Goal: Task Accomplishment & Management: Manage account settings

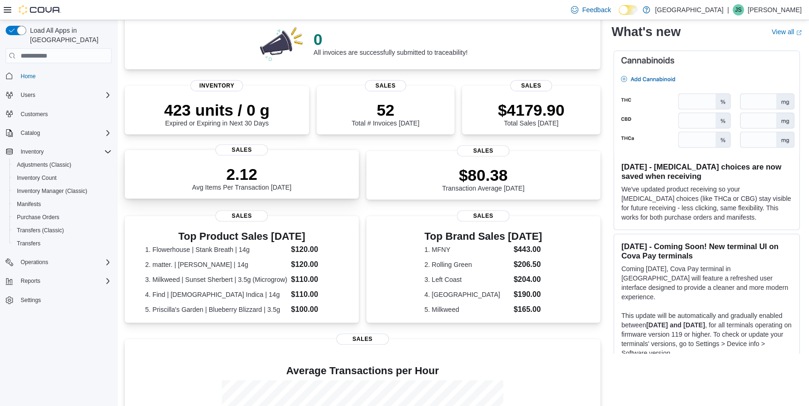
scroll to position [85, 0]
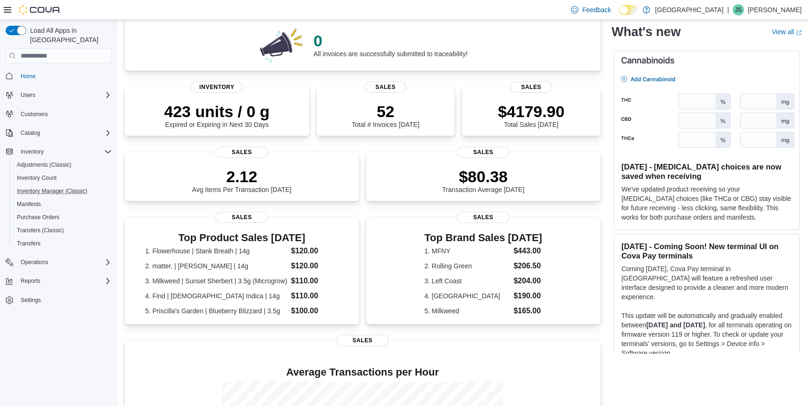
click at [72, 187] on button "Inventory Manager (Classic)" at bounding box center [62, 191] width 106 height 13
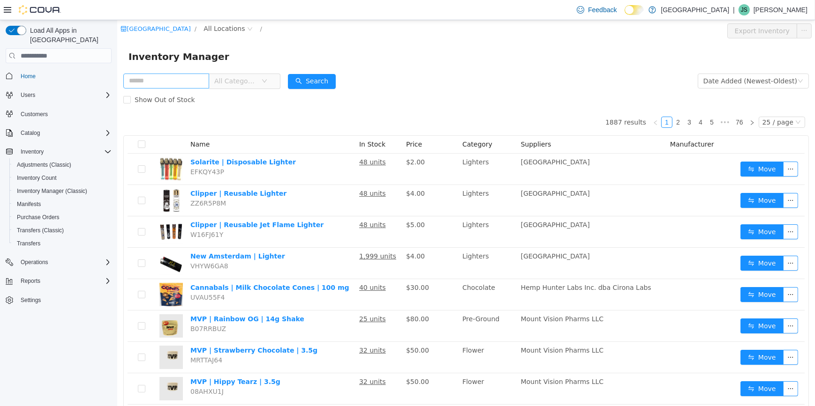
click at [153, 77] on input "text" at bounding box center [166, 81] width 86 height 15
type input "*******"
click at [247, 83] on span "All Categories" at bounding box center [235, 80] width 43 height 9
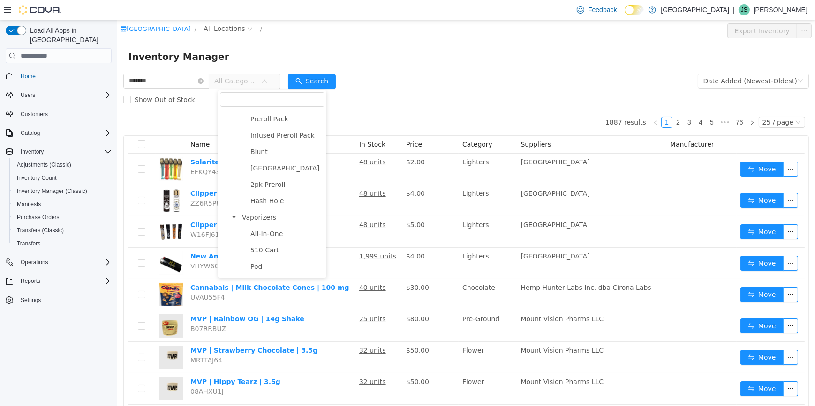
scroll to position [170, 0]
click at [278, 245] on span "510 Cart" at bounding box center [286, 242] width 76 height 13
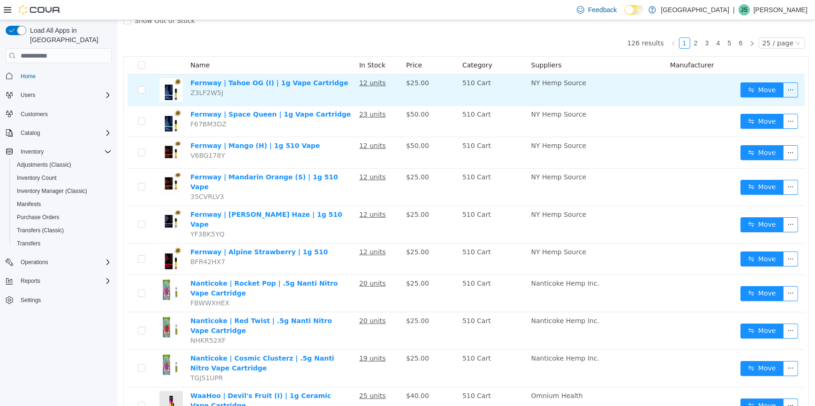
scroll to position [85, 0]
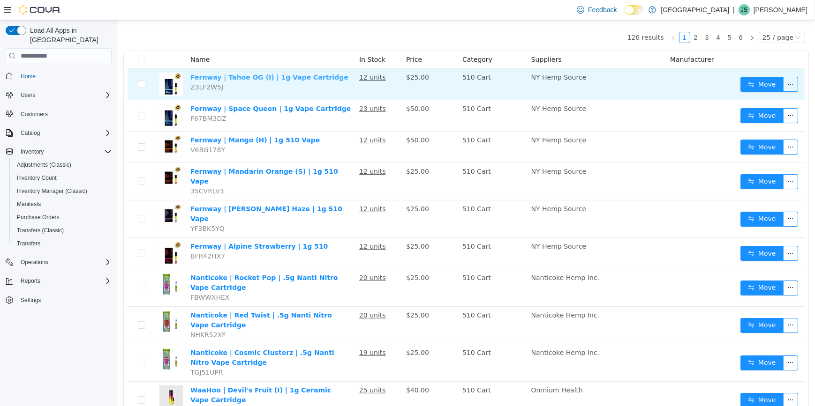
click at [300, 77] on link "Fernway | Tahoe OG (I) | 1g Vape Cartridge" at bounding box center [269, 78] width 158 height 8
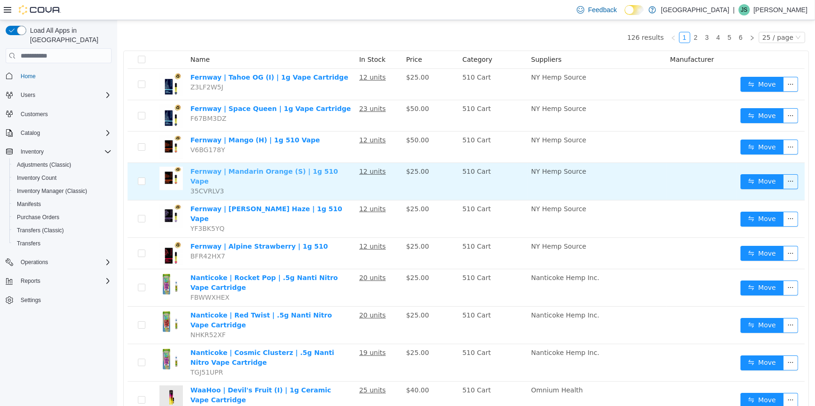
click at [248, 168] on link "Fernway | Mandarin Orange (S) | 1g 510 Vape" at bounding box center [264, 176] width 148 height 17
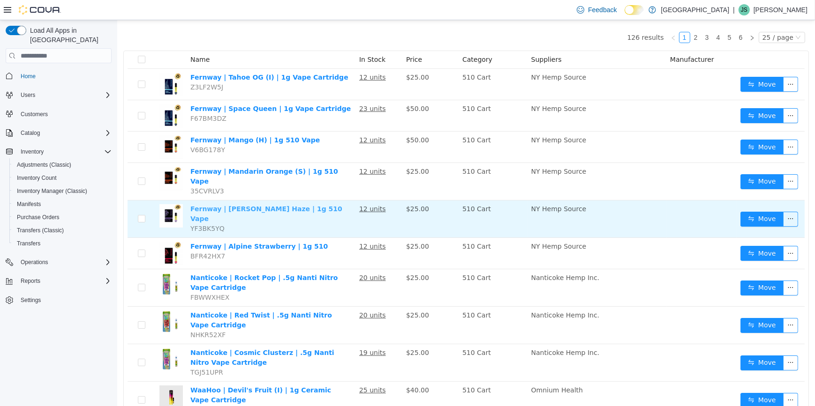
click at [287, 205] on link "Fernway | Berry Haze | 1g 510 Vape" at bounding box center [266, 213] width 152 height 17
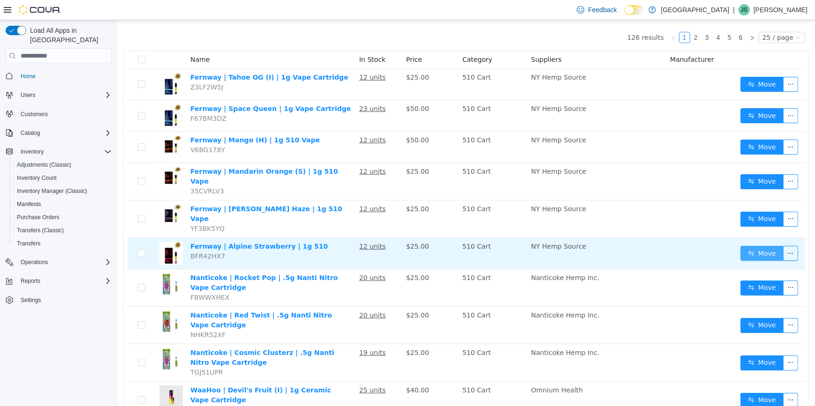
click at [754, 246] on button "Move" at bounding box center [761, 253] width 43 height 15
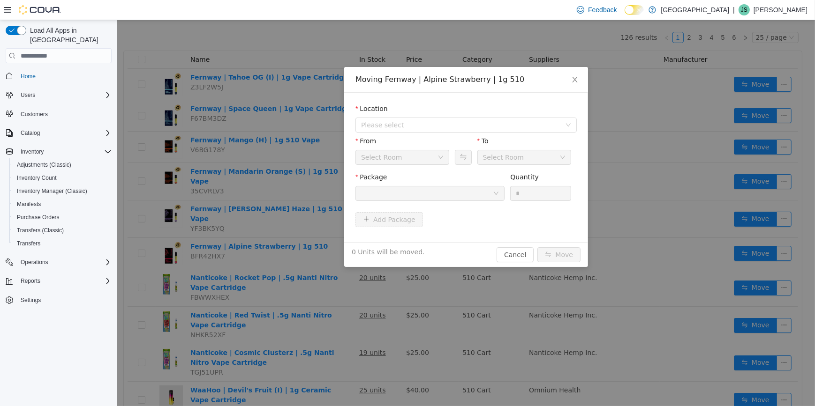
click at [675, 207] on div "Moving Fernway | Alpine Strawberry | 1g 510 Location Please select From Select …" at bounding box center [466, 213] width 698 height 386
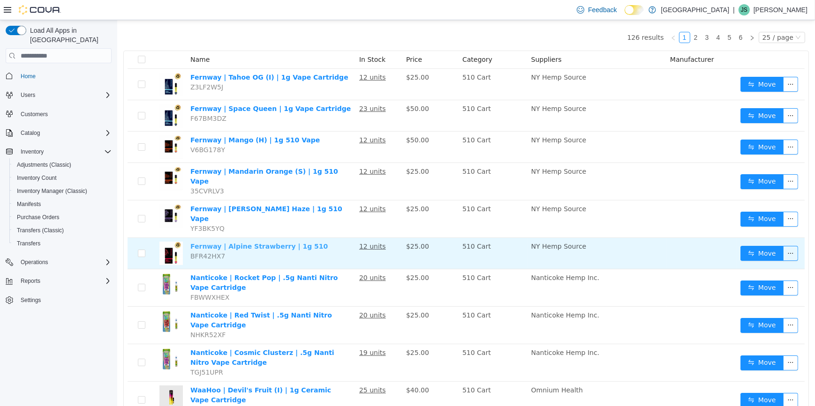
click at [281, 243] on link "Fernway | Alpine Strawberry | 1g 510" at bounding box center [258, 247] width 137 height 8
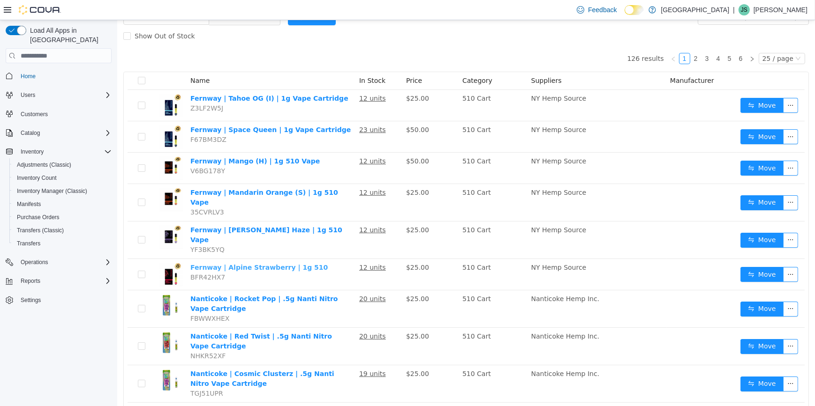
scroll to position [42, 0]
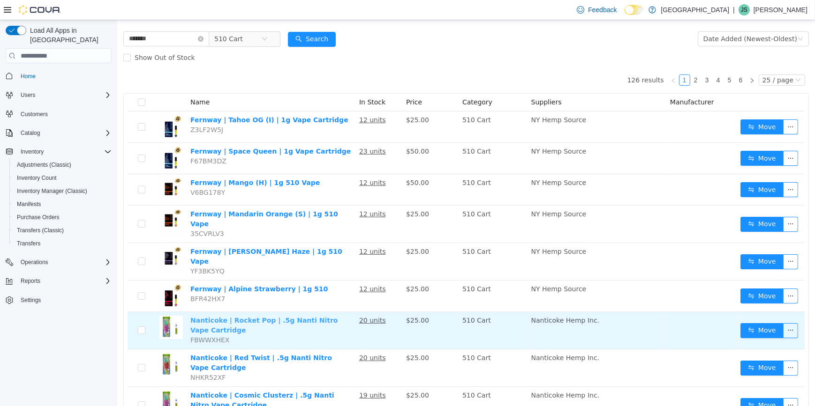
click at [300, 317] on link "Nanticoke | Rocket Pop | .5g Nanti Nitro Vape Cartridge" at bounding box center [263, 325] width 147 height 17
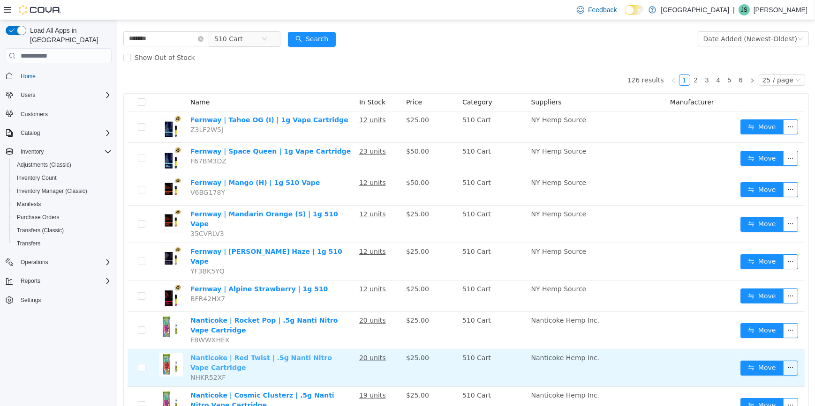
click at [326, 354] on link "Nanticoke | Red Twist | .5g Nanti Nitro Vape Cartridge" at bounding box center [261, 362] width 142 height 17
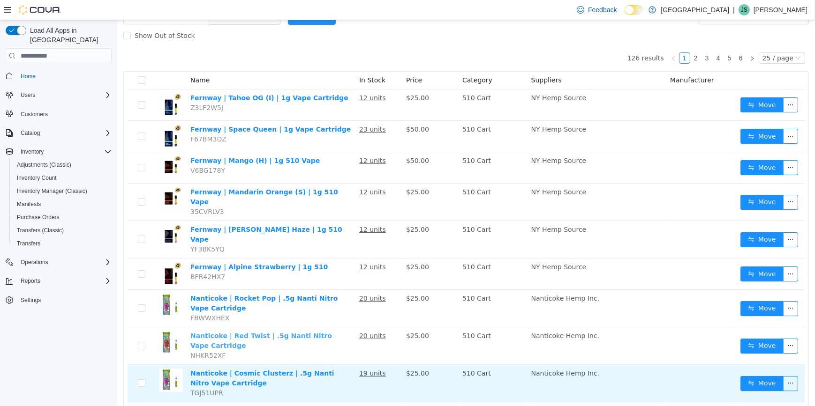
scroll to position [85, 0]
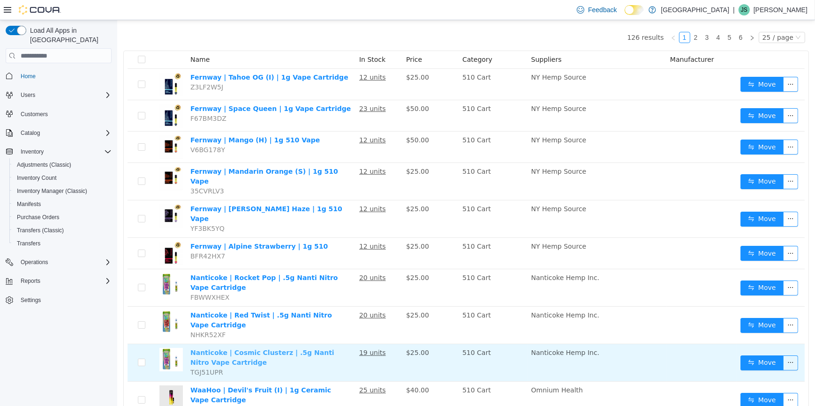
click at [316, 349] on link "Nanticoke | Cosmic Clusterz | .5g Nanti Nitro Vape Cartridge" at bounding box center [262, 357] width 144 height 17
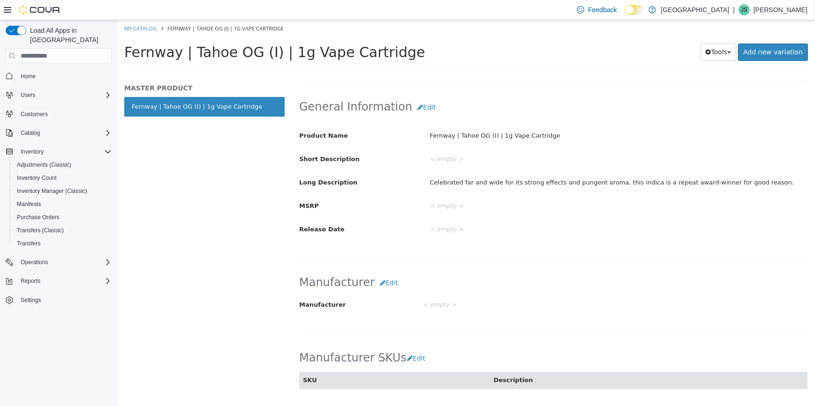
scroll to position [115, 0]
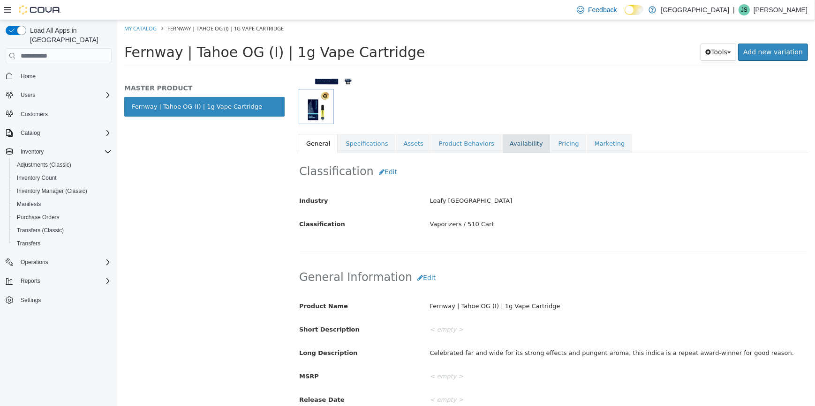
click at [502, 141] on link "Availability" at bounding box center [526, 144] width 48 height 20
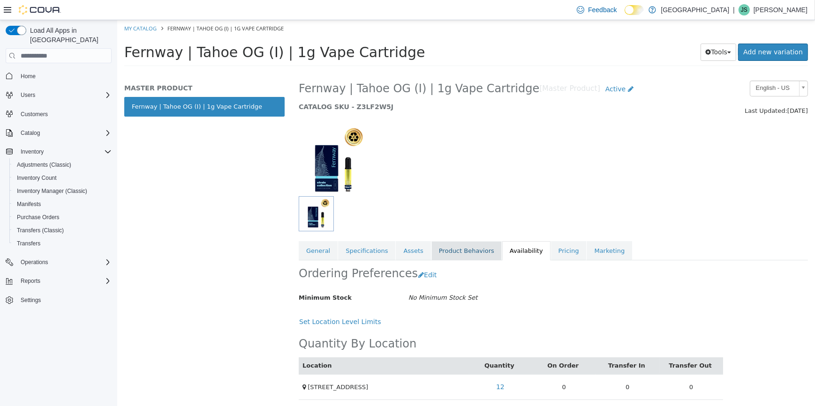
scroll to position [11, 0]
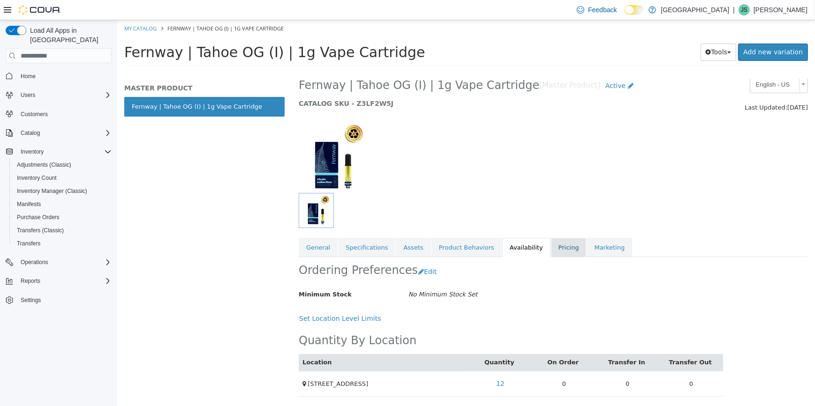
click at [550, 248] on link "Pricing" at bounding box center [568, 248] width 36 height 20
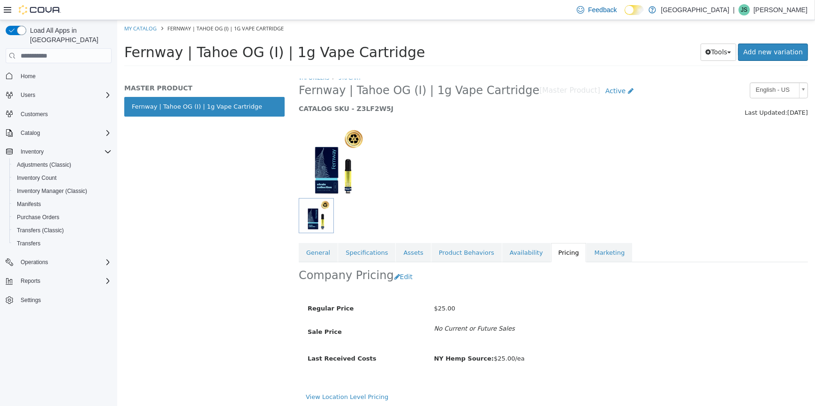
scroll to position [8, 0]
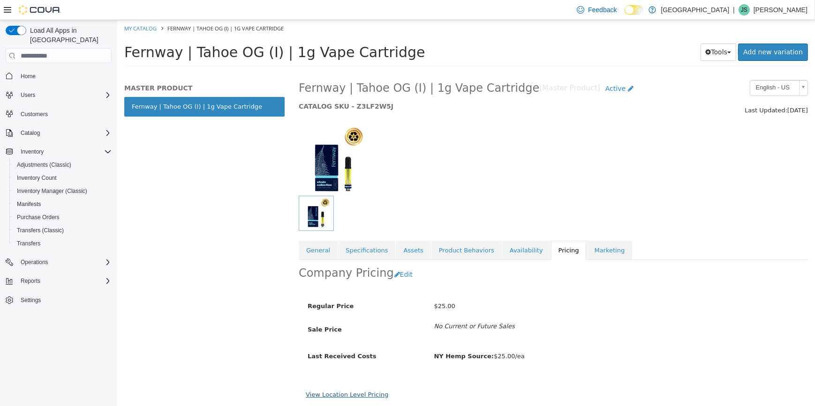
click at [357, 398] on link "View Location Level Pricing" at bounding box center [346, 394] width 83 height 7
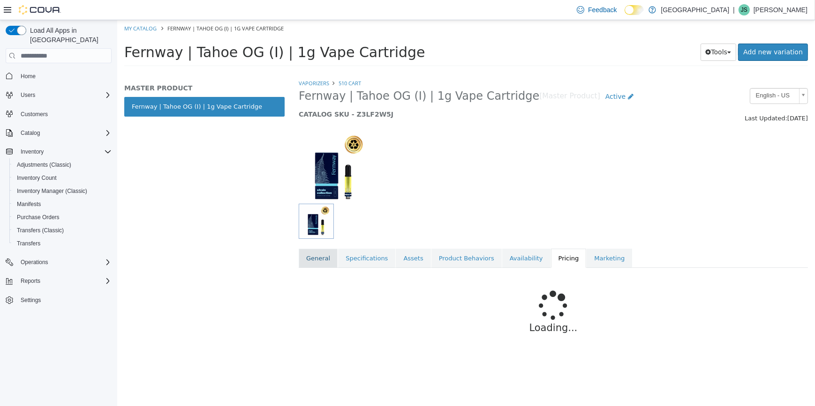
click at [330, 252] on link "General" at bounding box center [317, 259] width 39 height 20
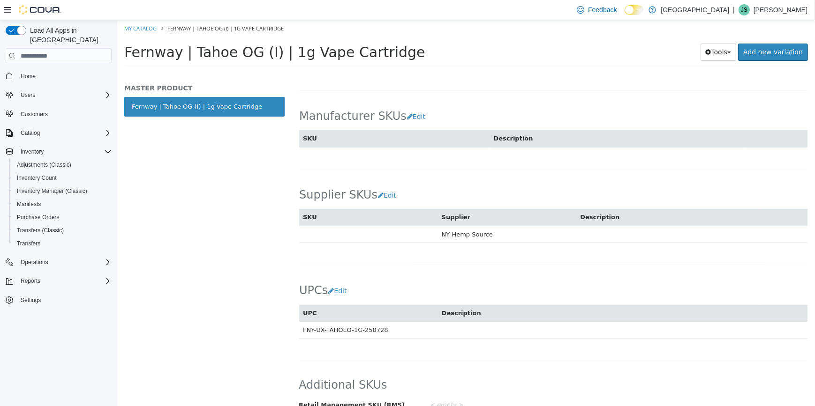
scroll to position [541, 0]
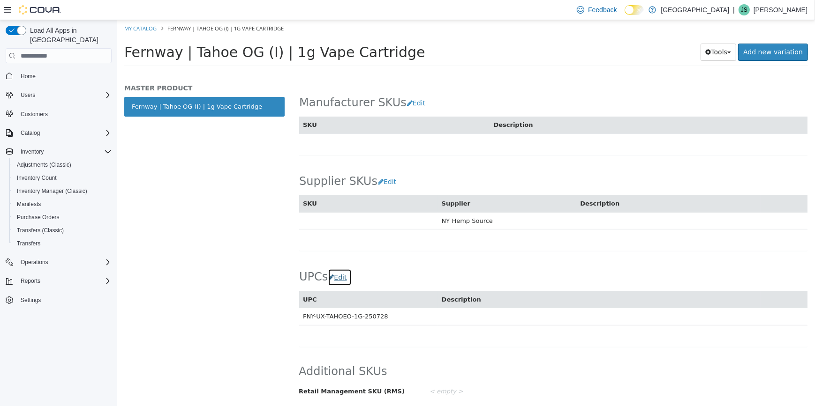
click at [337, 276] on button "Edit" at bounding box center [339, 277] width 24 height 17
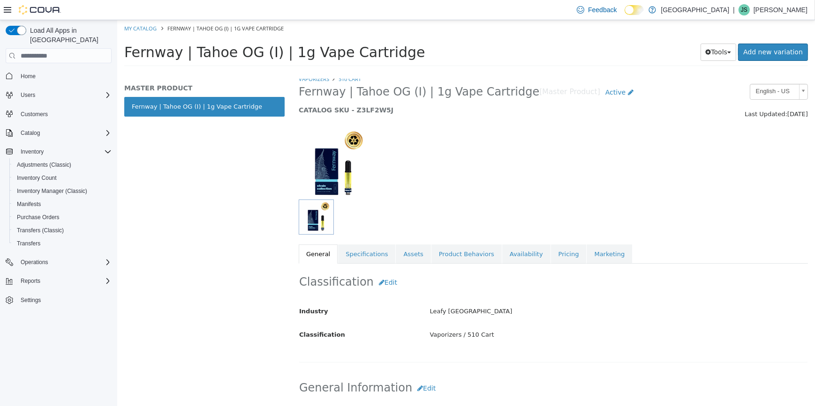
scroll to position [0, 0]
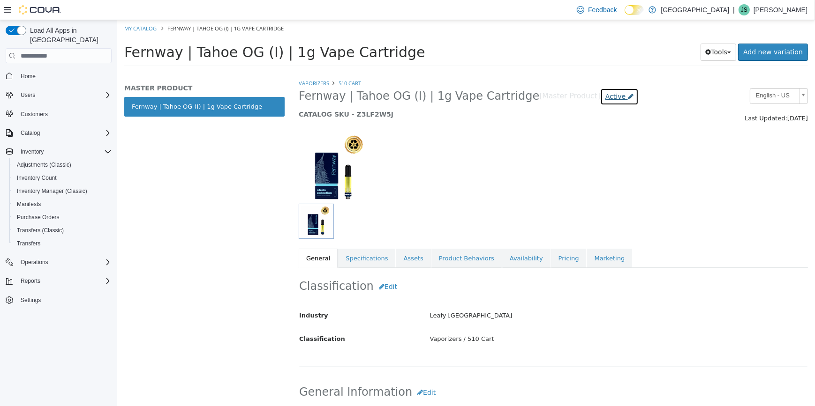
click at [605, 96] on span "Active" at bounding box center [615, 97] width 20 height 8
click at [578, 144] on label "Inactive" at bounding box center [578, 149] width 24 height 10
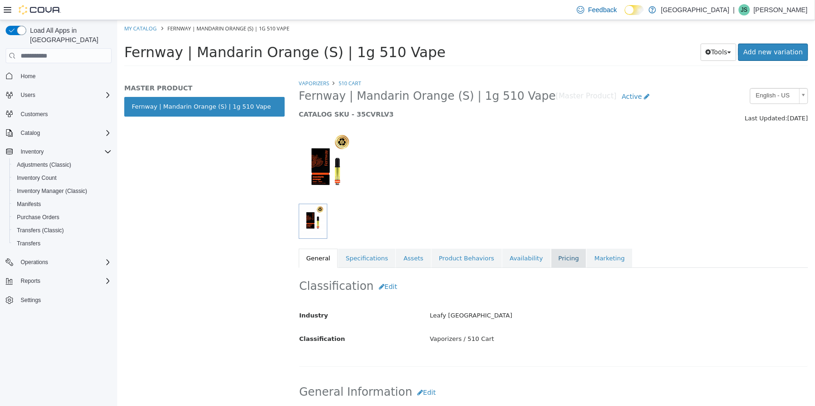
click at [550, 259] on link "Pricing" at bounding box center [568, 259] width 36 height 20
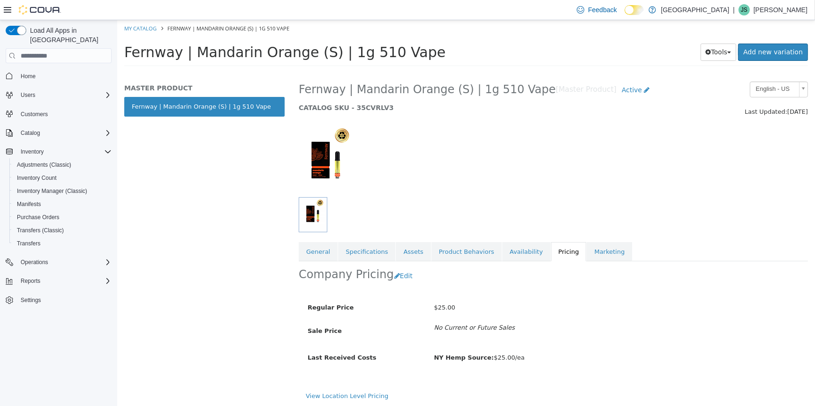
scroll to position [8, 0]
click at [358, 393] on link "View Location Level Pricing" at bounding box center [346, 394] width 83 height 7
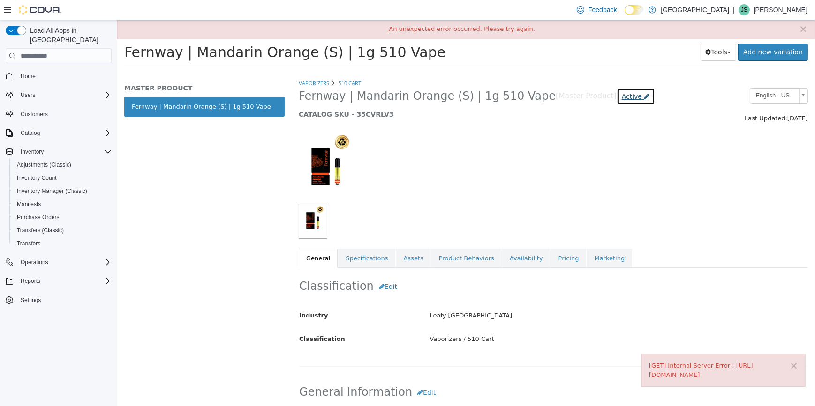
click at [621, 98] on span "Active" at bounding box center [631, 97] width 20 height 8
click at [594, 143] on div "Active Coming Soon Inactive Discontinued Archived *In Stock" at bounding box center [595, 157] width 49 height 75
click at [597, 146] on label "Inactive" at bounding box center [592, 149] width 24 height 10
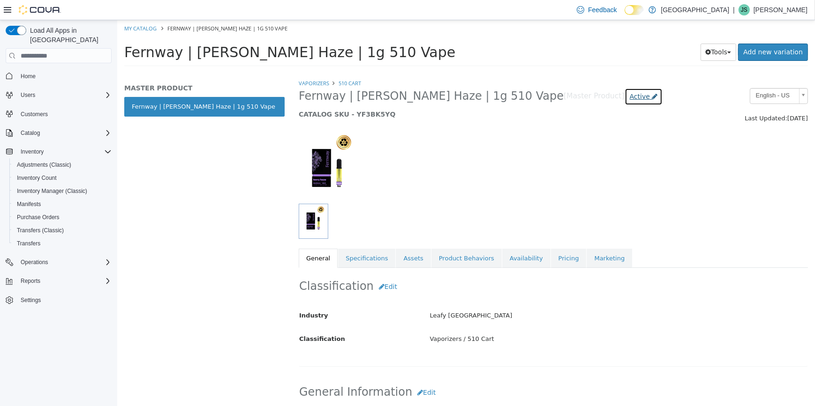
click at [629, 98] on span "Active" at bounding box center [639, 97] width 20 height 8
click at [549, 149] on label "Inactive" at bounding box center [542, 149] width 24 height 10
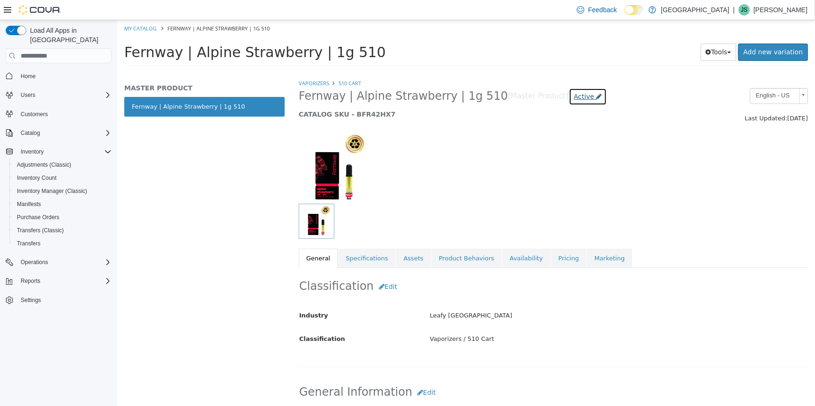
click at [573, 94] on span "Active" at bounding box center [583, 97] width 20 height 8
click at [560, 144] on label "Inactive" at bounding box center [549, 149] width 24 height 10
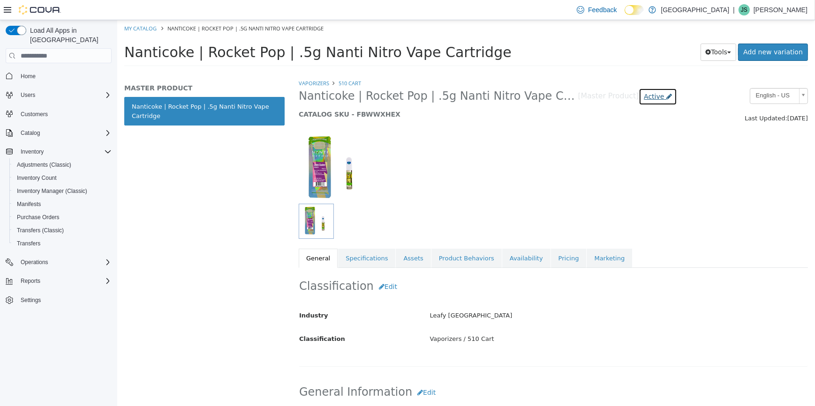
click at [645, 99] on span "Active" at bounding box center [653, 97] width 20 height 8
click at [644, 150] on label "Inactive" at bounding box center [643, 149] width 24 height 10
click at [643, 97] on span "Active" at bounding box center [653, 97] width 20 height 8
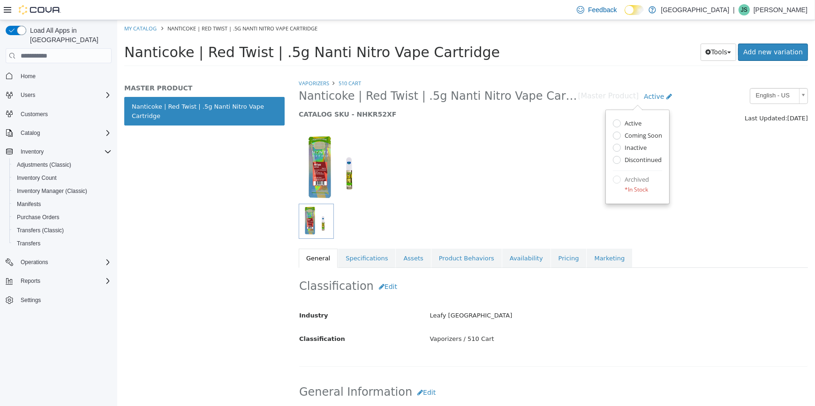
click at [635, 148] on label "Inactive" at bounding box center [634, 149] width 24 height 10
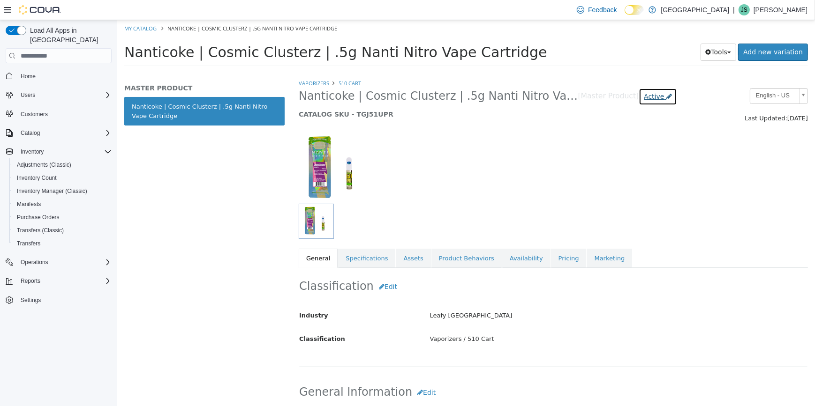
click at [654, 97] on span "Active" at bounding box center [653, 97] width 20 height 8
click at [650, 153] on label "Inactive" at bounding box center [651, 155] width 24 height 10
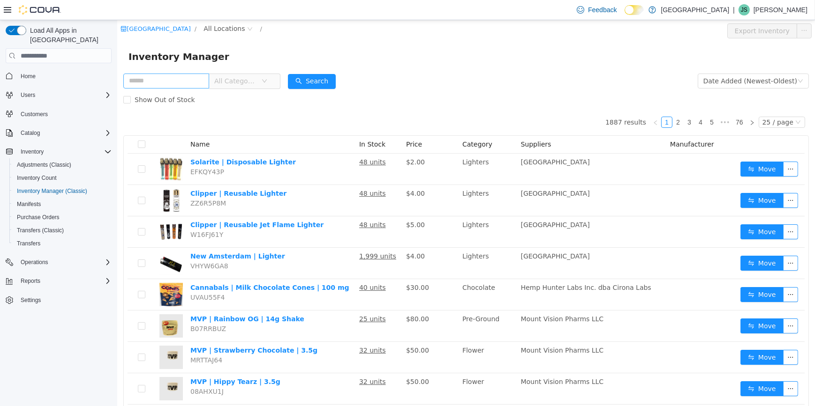
click at [158, 79] on input "text" at bounding box center [166, 81] width 86 height 15
type input "*******"
click at [239, 80] on span "All Categories" at bounding box center [235, 80] width 43 height 9
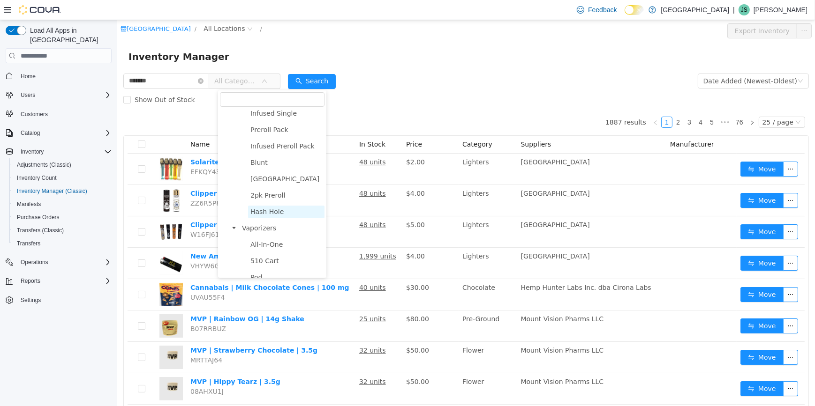
scroll to position [170, 0]
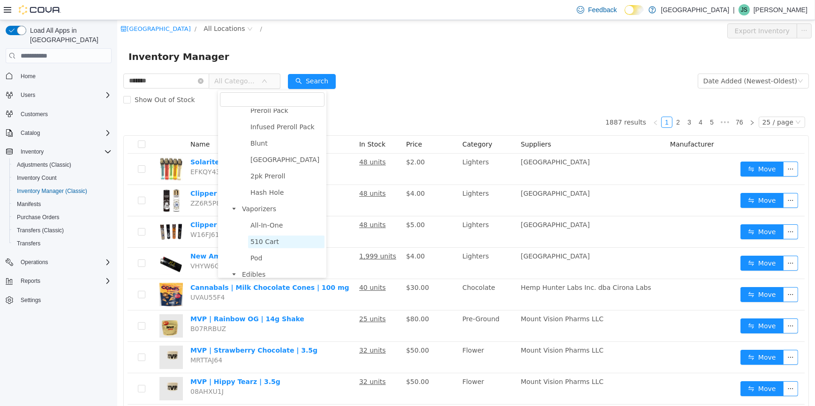
click at [268, 246] on span "510 Cart" at bounding box center [264, 242] width 29 height 8
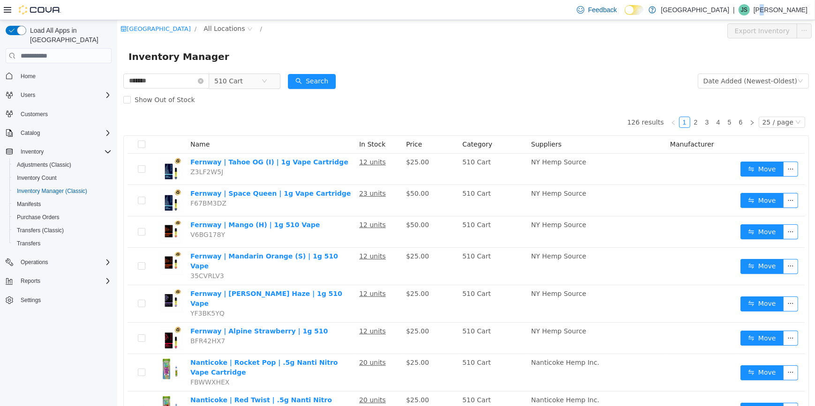
click at [787, 7] on p "John Sully" at bounding box center [780, 9] width 54 height 11
drag, startPoint x: 785, startPoint y: 8, endPoint x: 756, endPoint y: 28, distance: 35.6
click at [756, 28] on span "Change Password" at bounding box center [760, 30] width 53 height 9
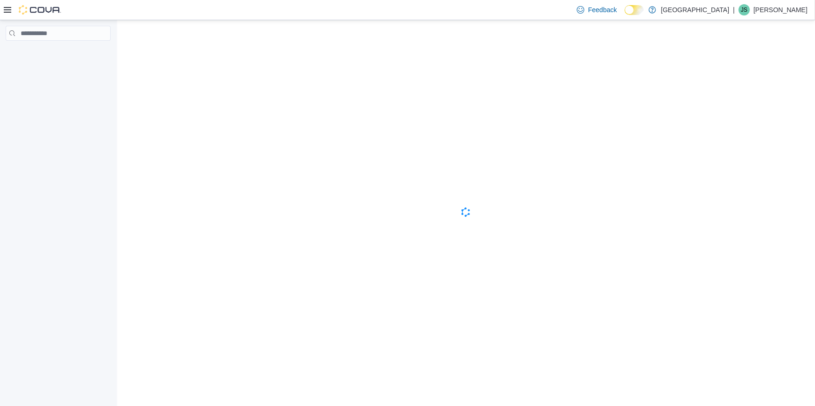
click at [796, 9] on p "[PERSON_NAME]" at bounding box center [780, 9] width 54 height 11
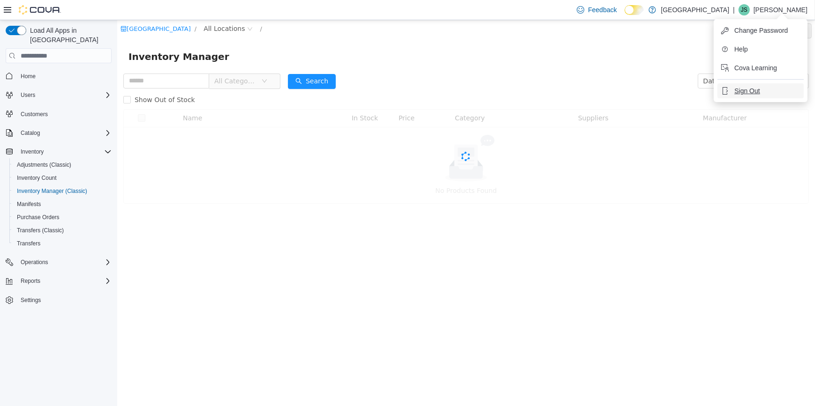
click at [751, 93] on span "Sign Out" at bounding box center [746, 90] width 25 height 9
